Goal: Find specific page/section

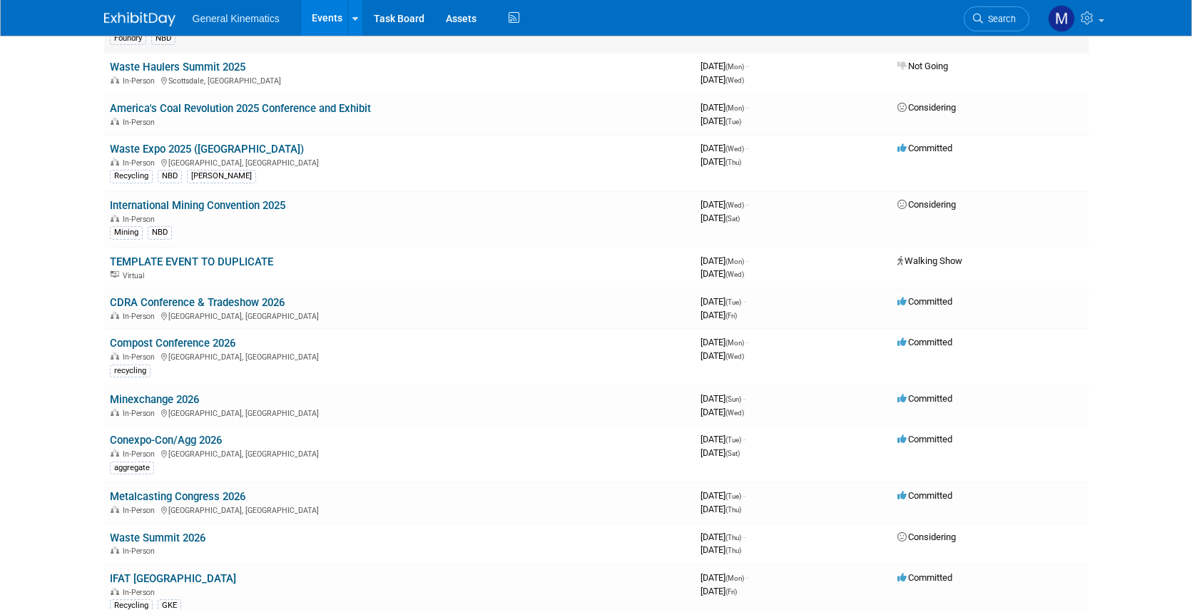
scroll to position [609, 0]
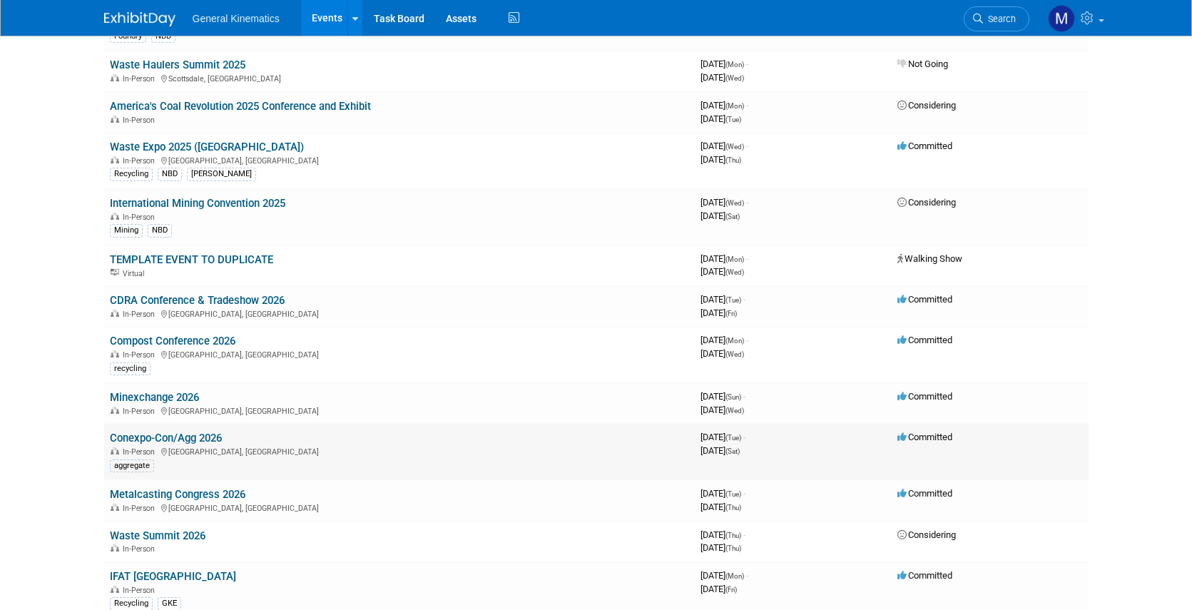
click at [204, 440] on link "Conexpo-Con/Agg 2026" at bounding box center [166, 438] width 112 height 13
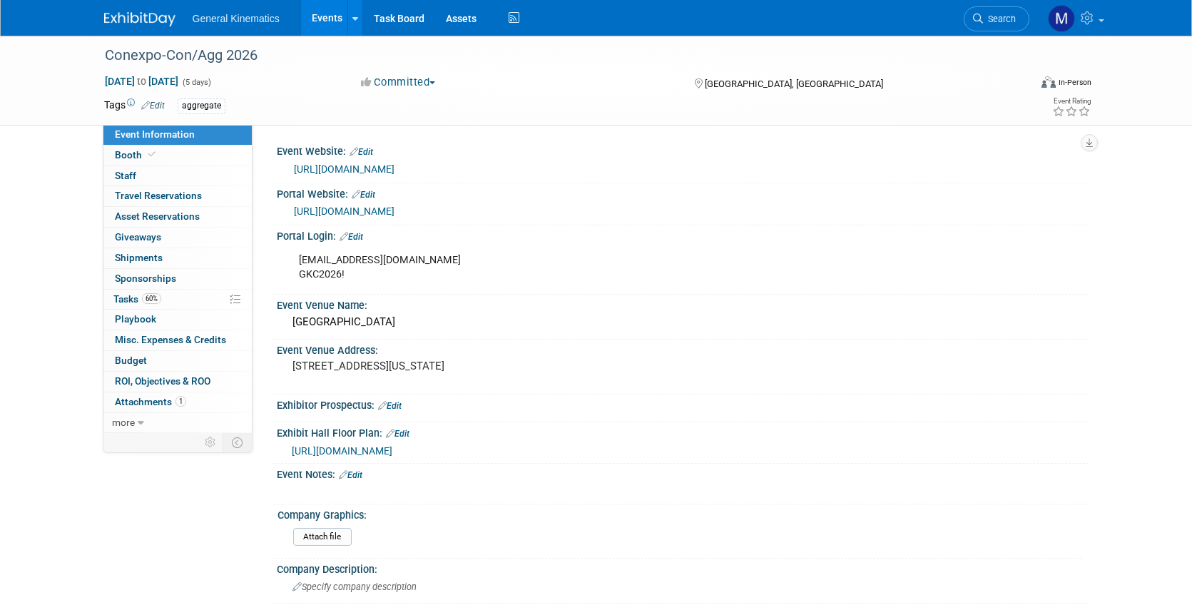
click at [131, 101] on icon at bounding box center [131, 103] width 8 height 8
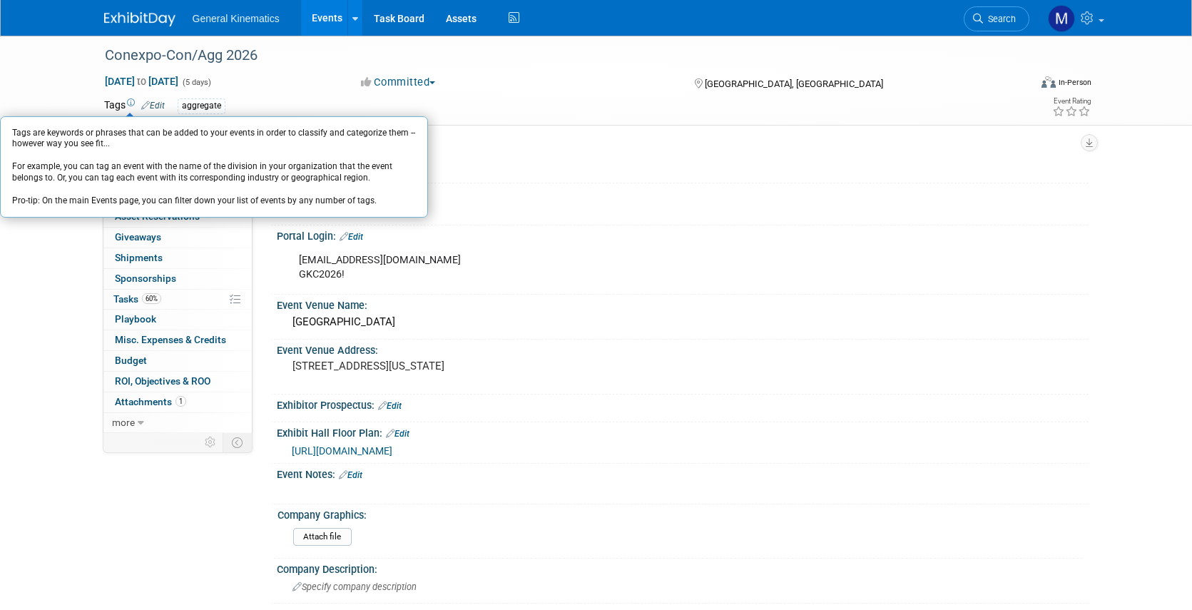
click at [462, 99] on div "aggregate" at bounding box center [551, 106] width 746 height 16
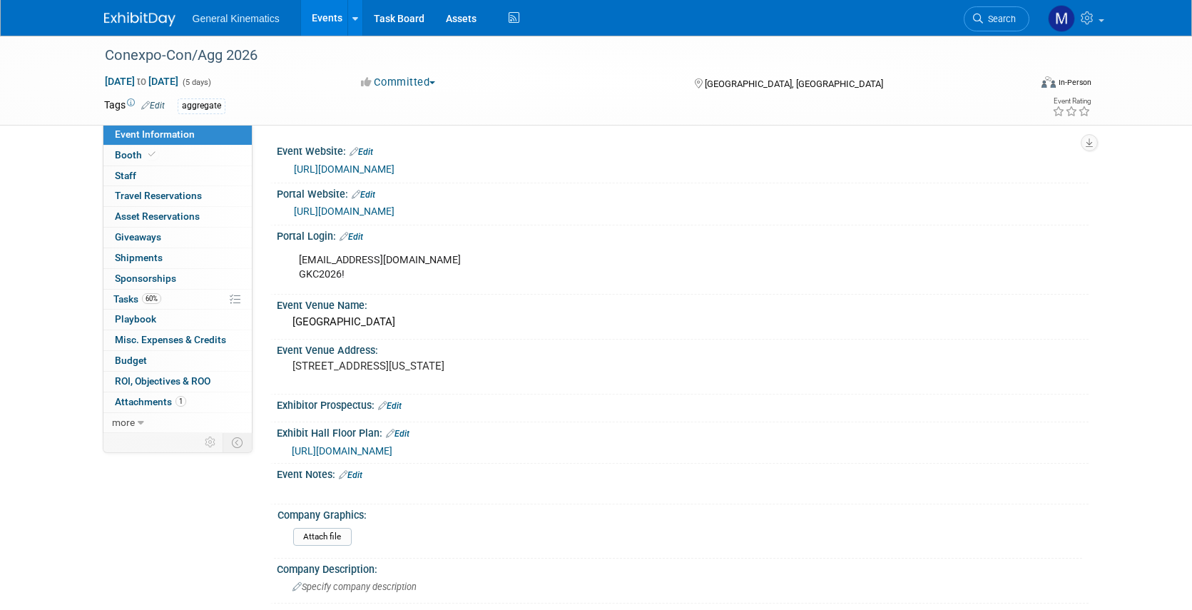
scroll to position [1, 0]
